Goal: Task Accomplishment & Management: Complete application form

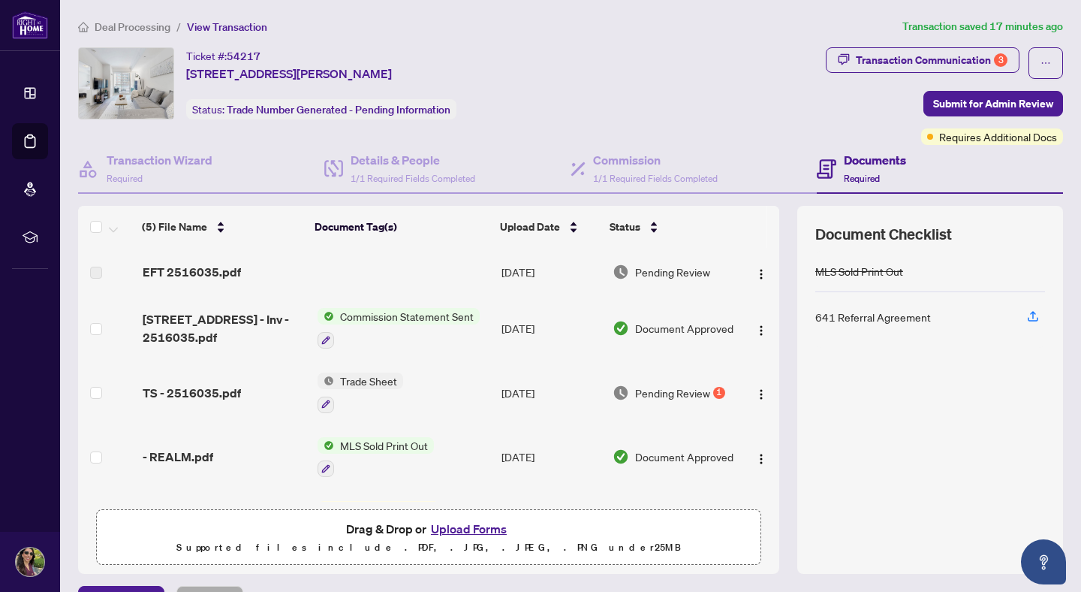
scroll to position [42, 0]
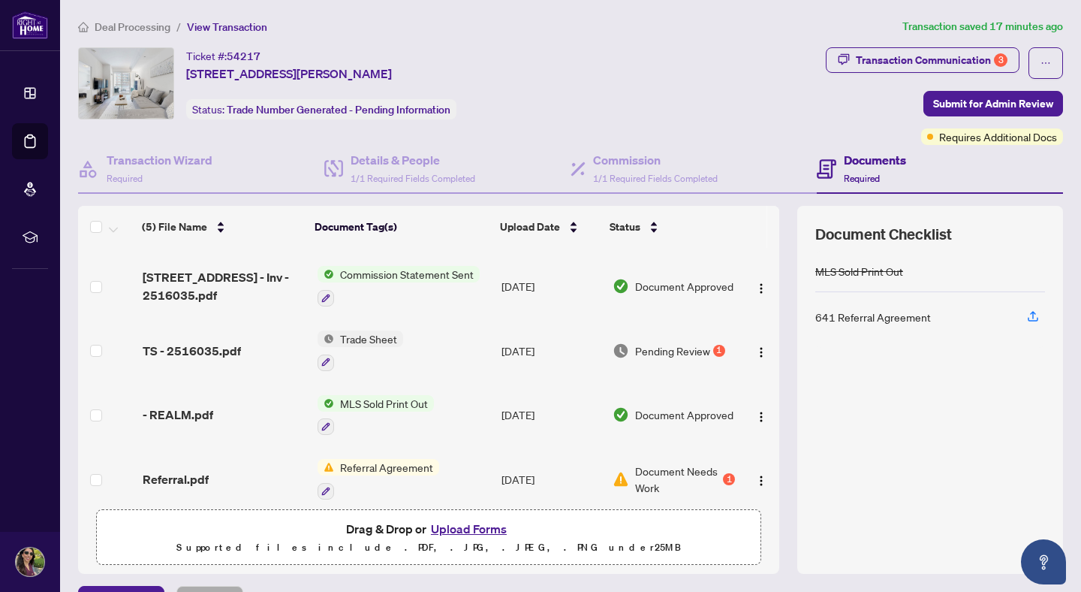
click at [429, 333] on td "Trade Sheet" at bounding box center [404, 350] width 184 height 65
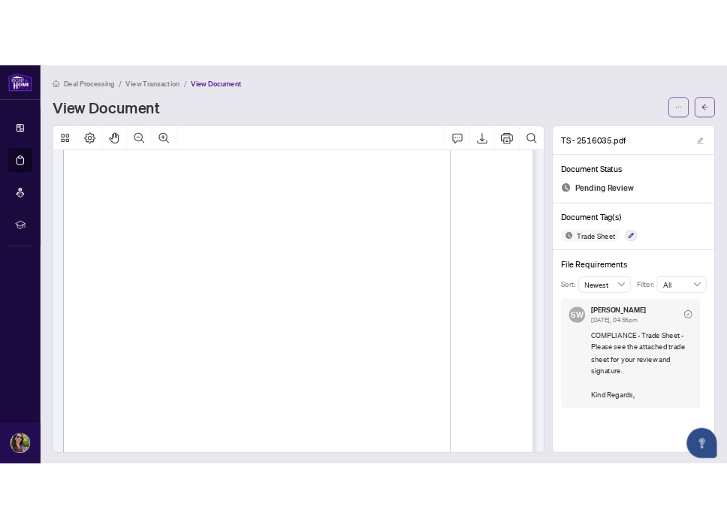
scroll to position [53, 0]
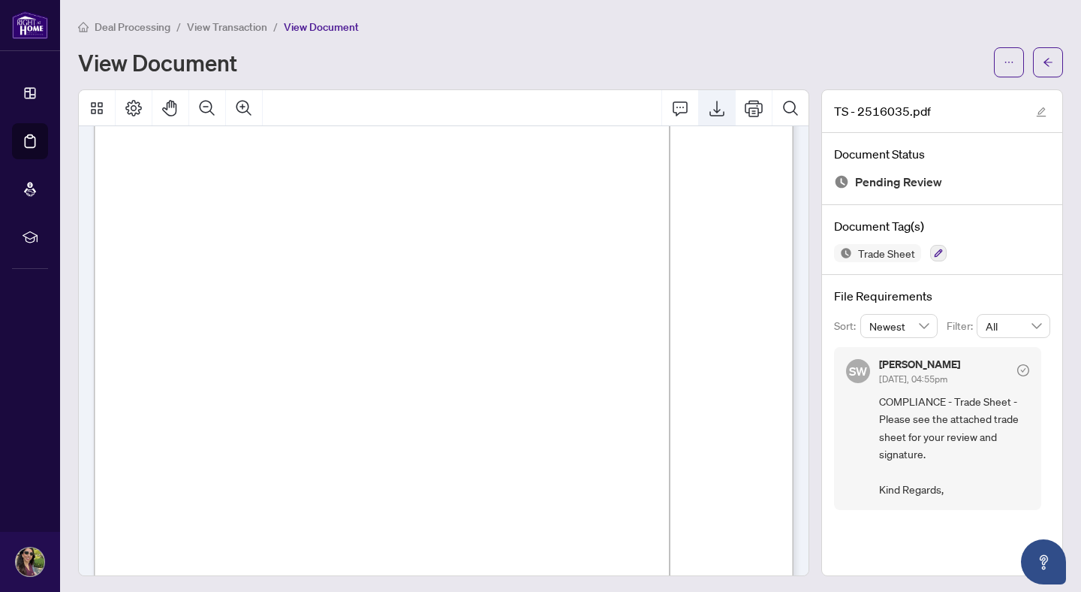
click at [722, 113] on icon "Export" at bounding box center [717, 108] width 18 height 18
click at [1062, 66] on button "button" at bounding box center [1048, 62] width 30 height 30
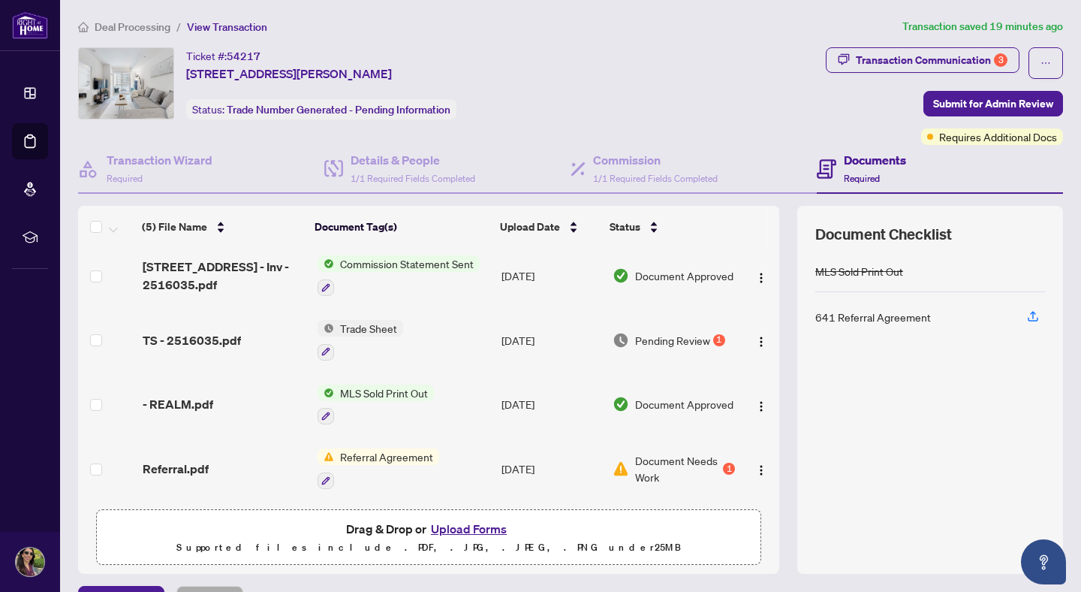
scroll to position [5, 0]
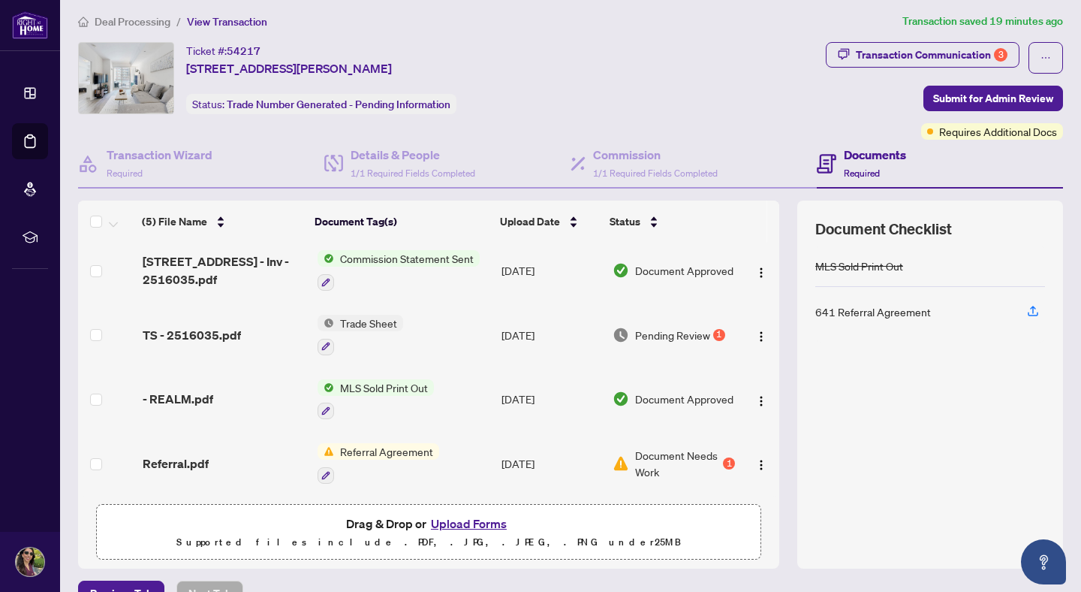
click at [483, 526] on button "Upload Forms" at bounding box center [468, 524] width 85 height 20
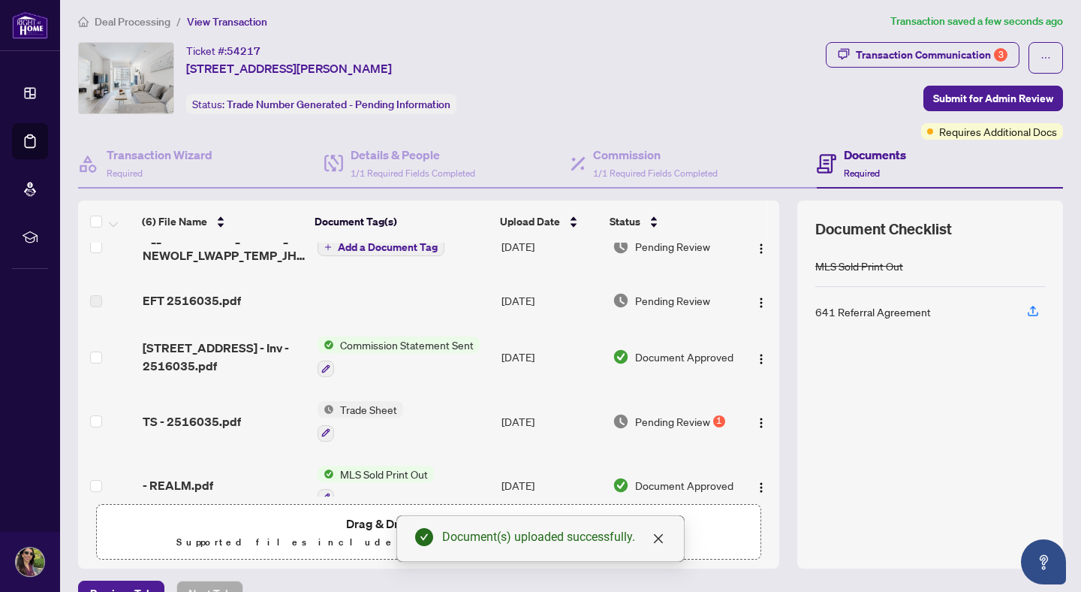
scroll to position [0, 0]
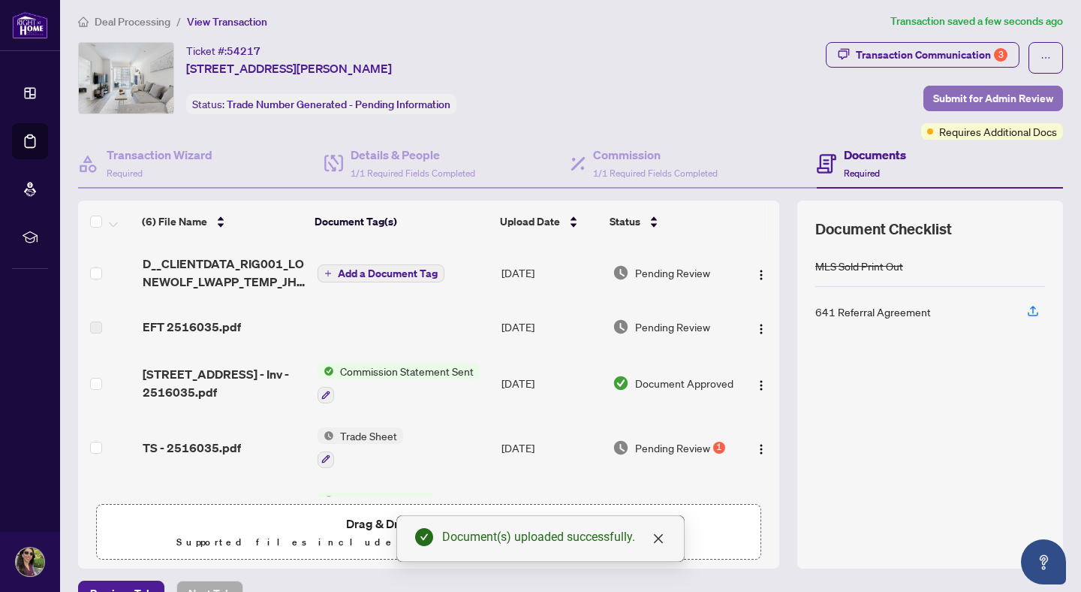
click at [942, 97] on span "Submit for Admin Review" at bounding box center [993, 98] width 120 height 24
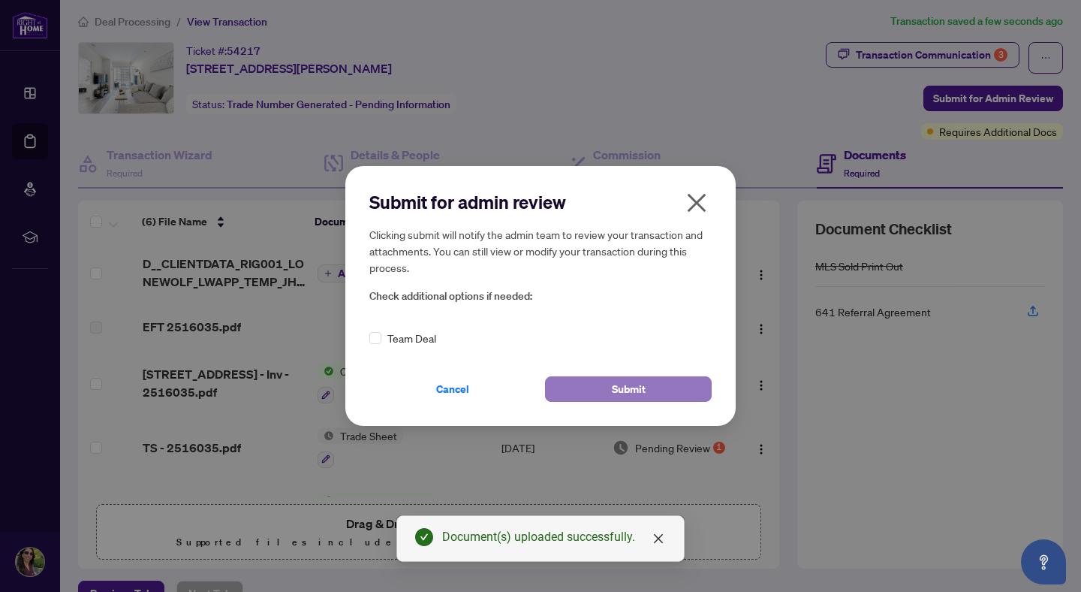
click at [632, 384] on span "Submit" at bounding box center [629, 389] width 34 height 24
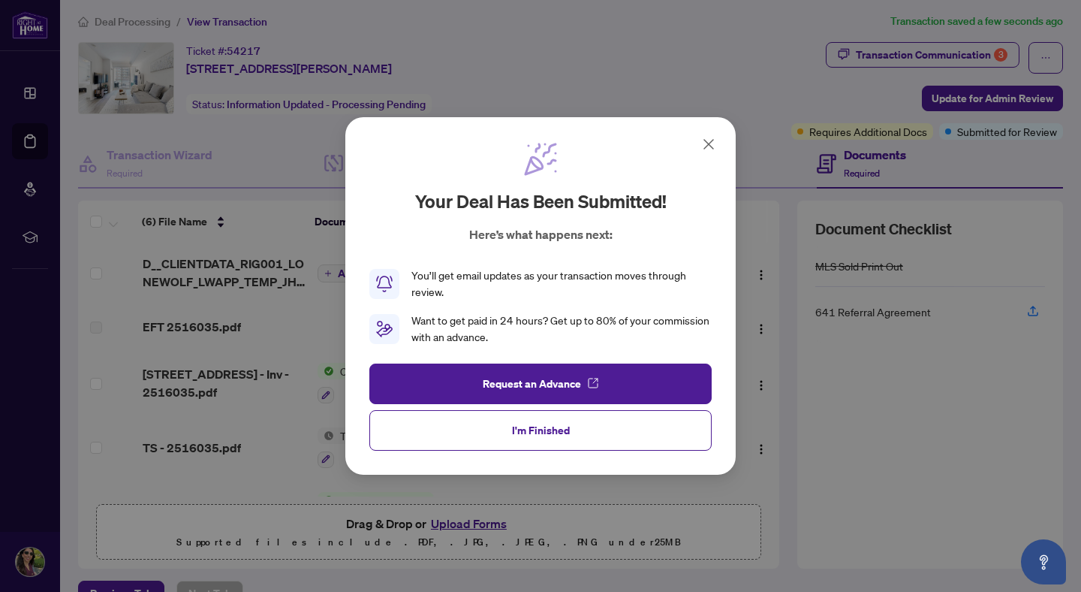
click at [707, 146] on icon at bounding box center [709, 144] width 18 height 18
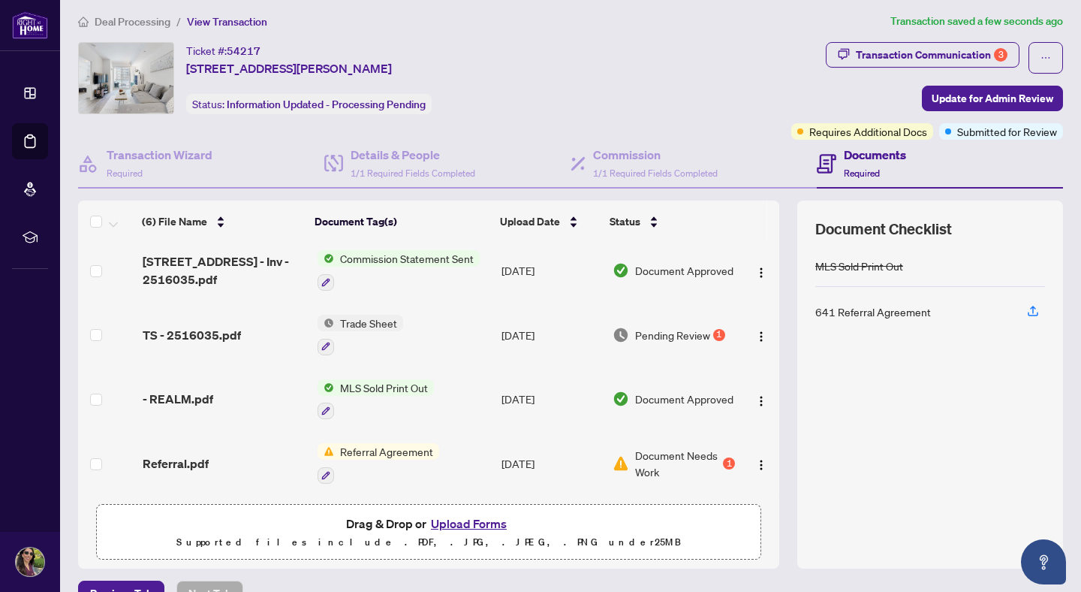
scroll to position [36, 0]
